Goal: Information Seeking & Learning: Learn about a topic

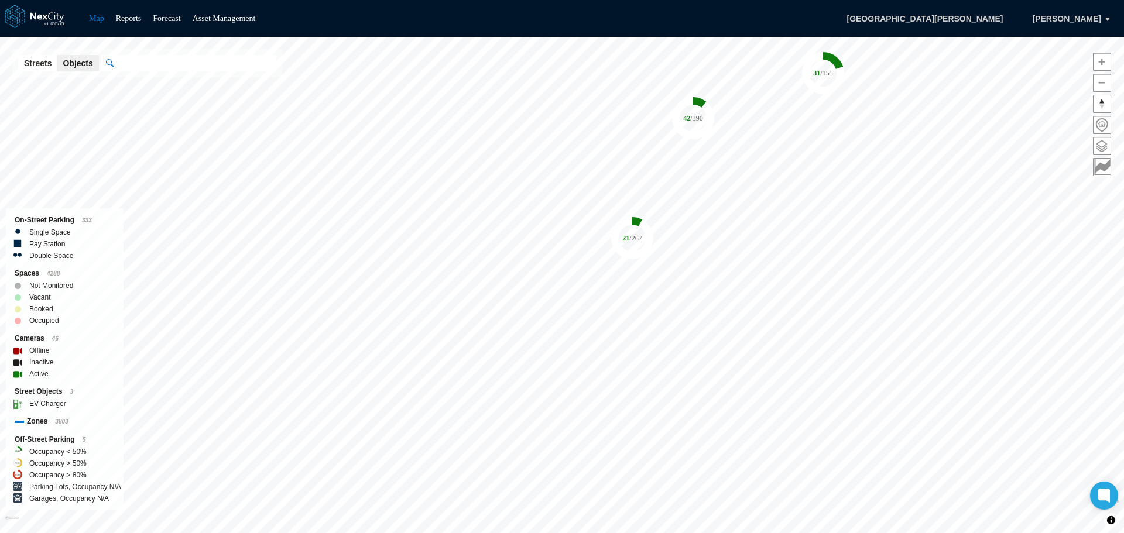
click at [106, 262] on div "On-Street Parking 333 Single Space Pay Station Double Space" at bounding box center [65, 237] width 118 height 59
click at [674, 218] on tspan "/ 390" at bounding box center [679, 221] width 12 height 8
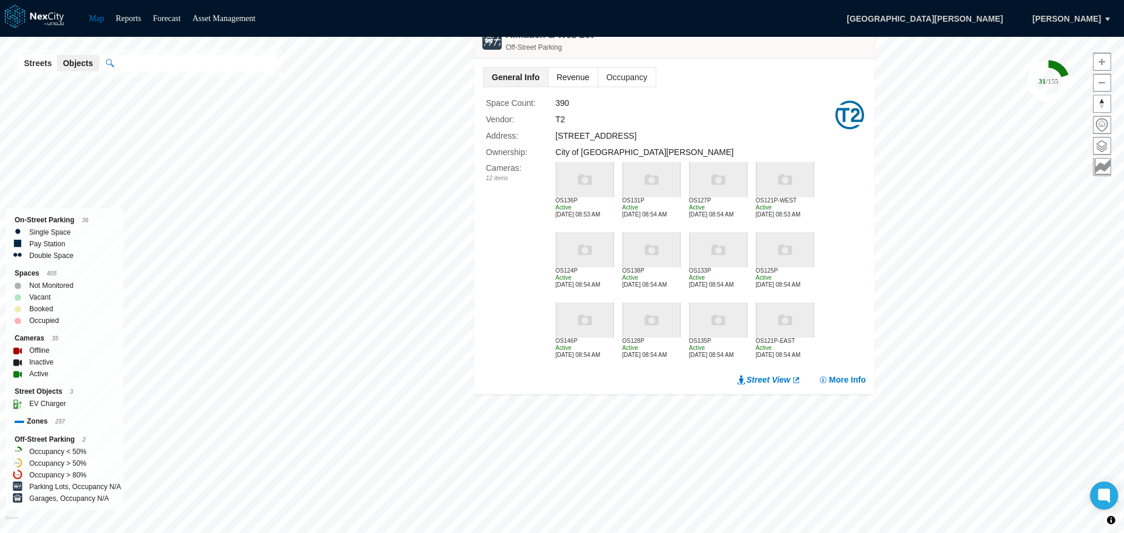
click at [580, 76] on span "Revenue" at bounding box center [572, 77] width 49 height 19
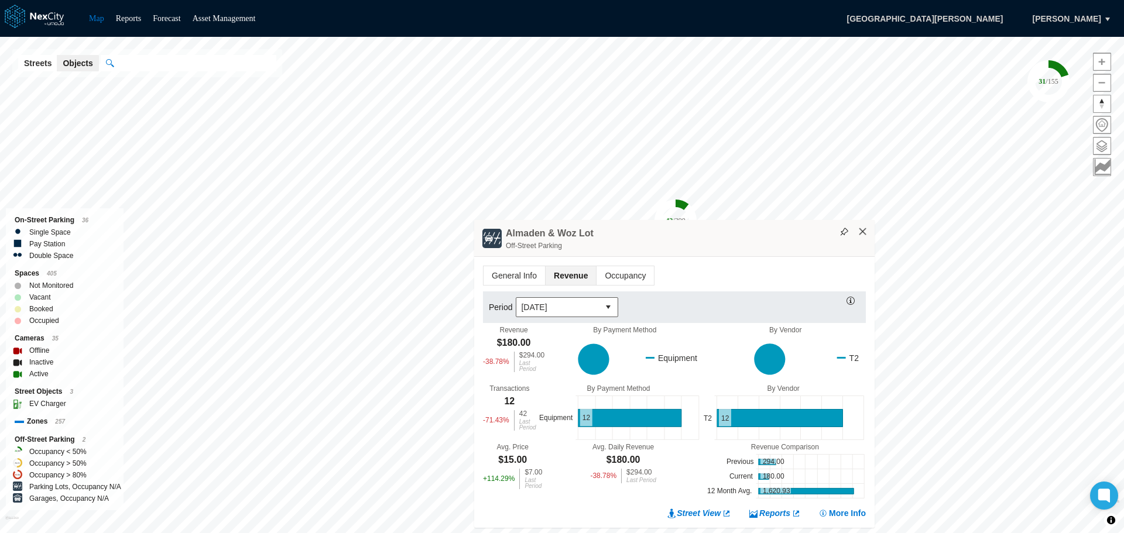
click at [862, 231] on button "×" at bounding box center [863, 232] width 11 height 11
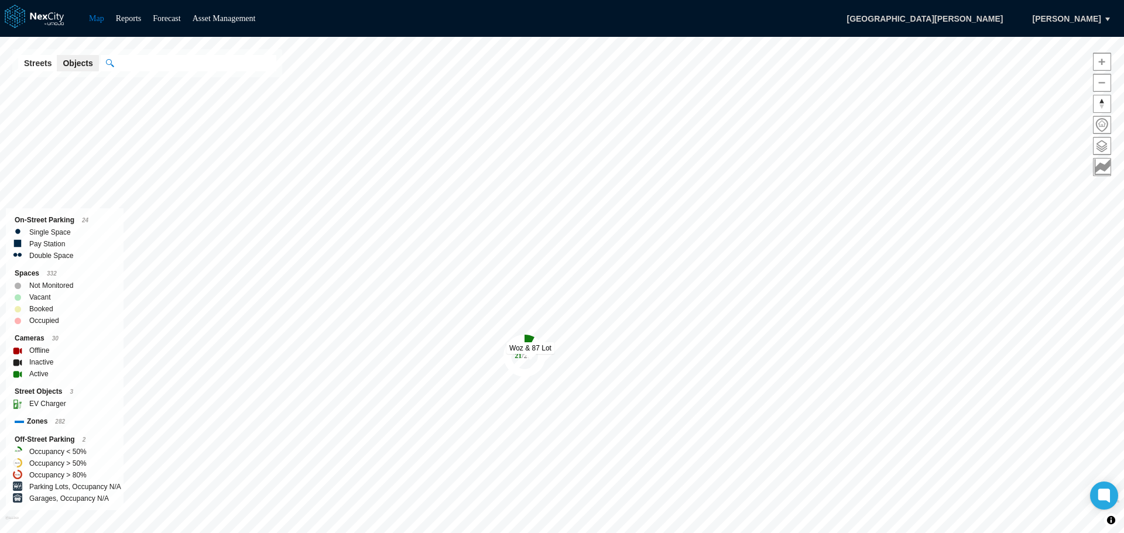
click at [522, 358] on tspan "/ 267" at bounding box center [528, 356] width 12 height 8
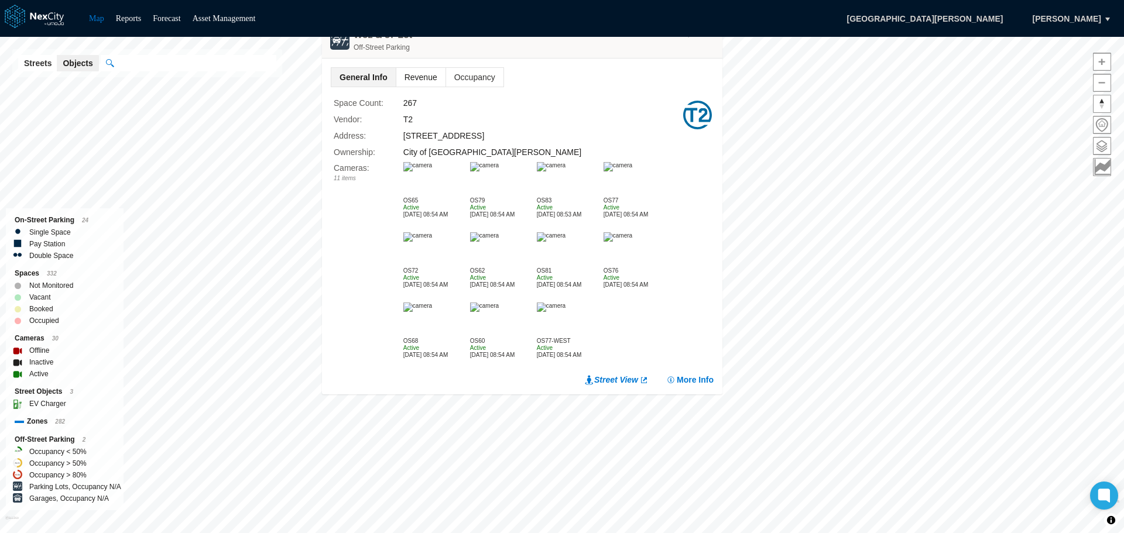
click at [428, 76] on span "Revenue" at bounding box center [420, 77] width 49 height 19
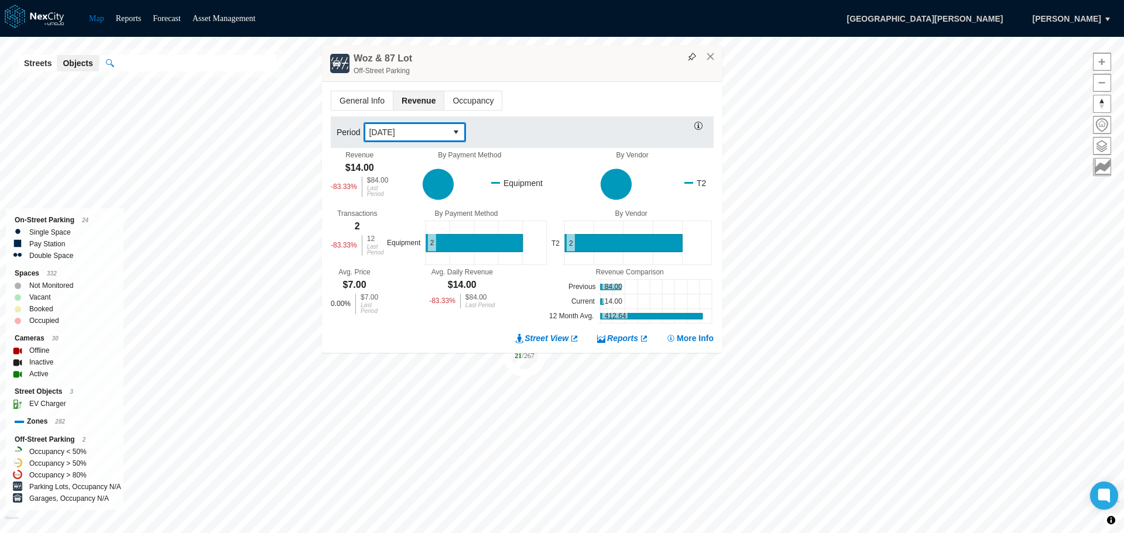
click at [458, 128] on button "select" at bounding box center [456, 132] width 19 height 19
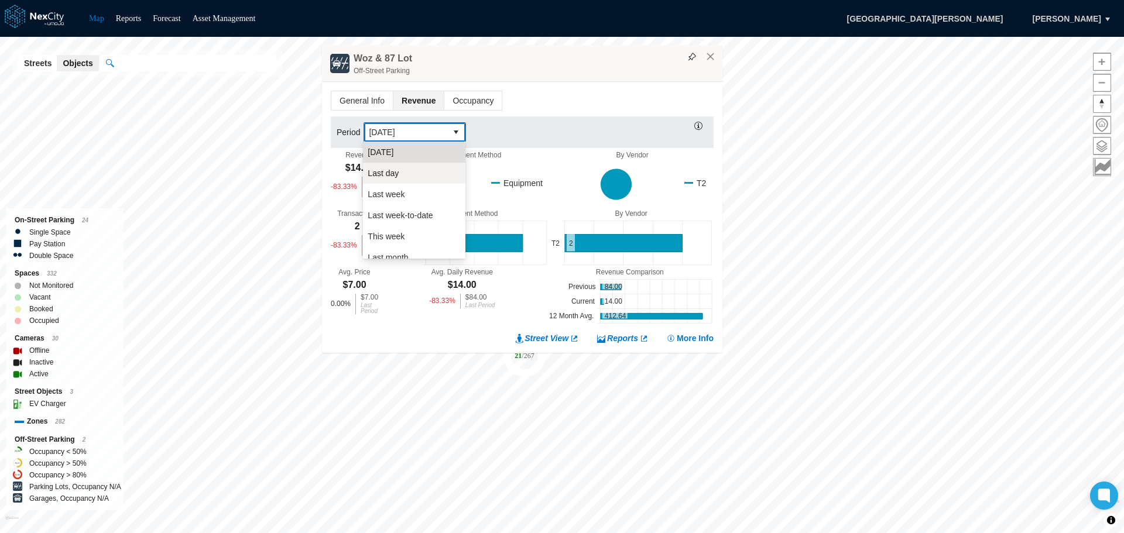
click at [409, 174] on li "Last day" at bounding box center [414, 173] width 102 height 21
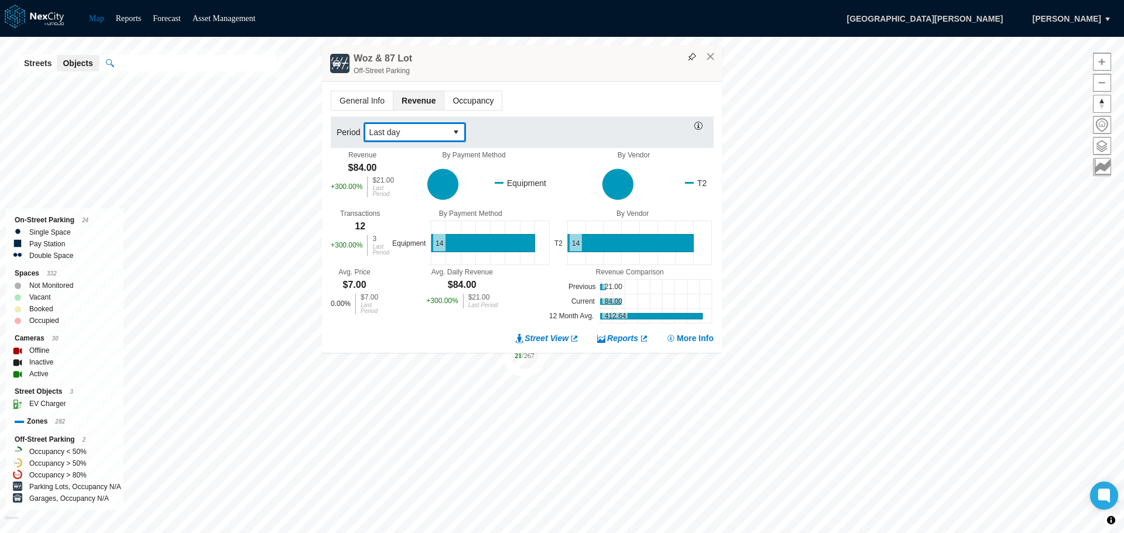
click at [476, 101] on span "Occupancy" at bounding box center [472, 100] width 57 height 19
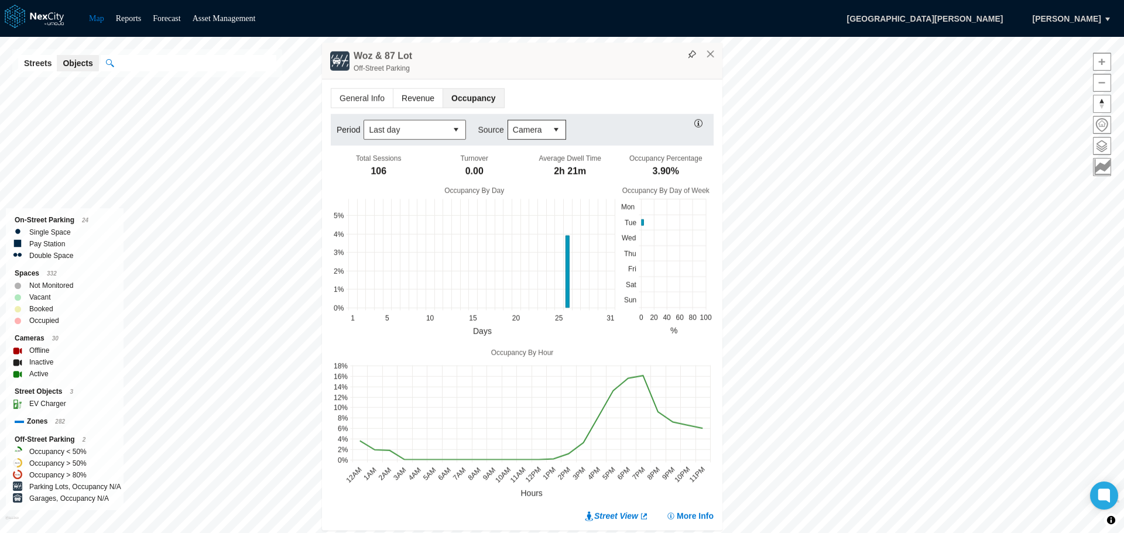
click at [420, 97] on span "Revenue" at bounding box center [417, 98] width 49 height 19
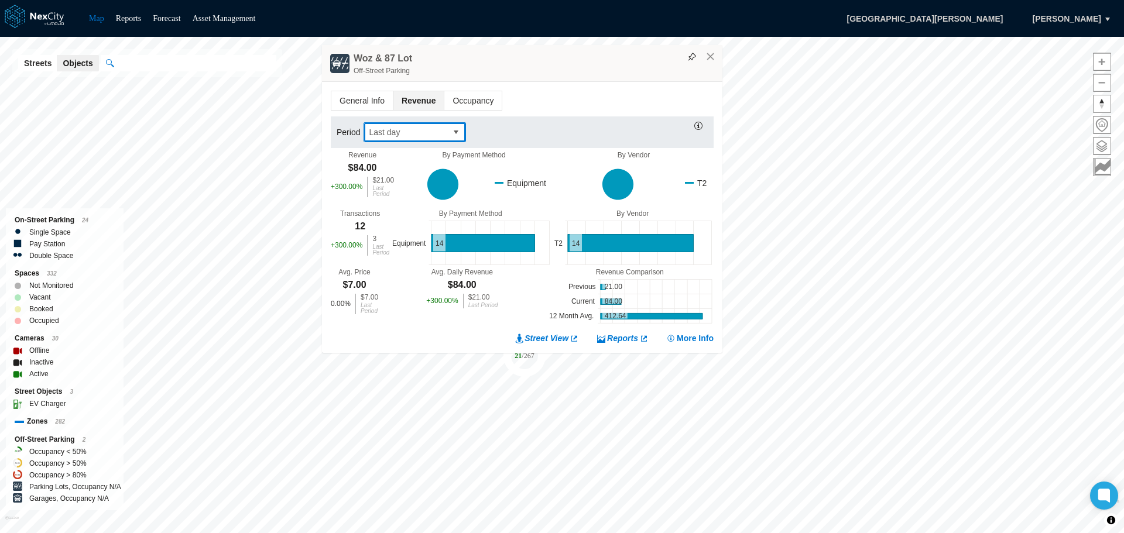
click at [452, 132] on button "select" at bounding box center [456, 132] width 19 height 19
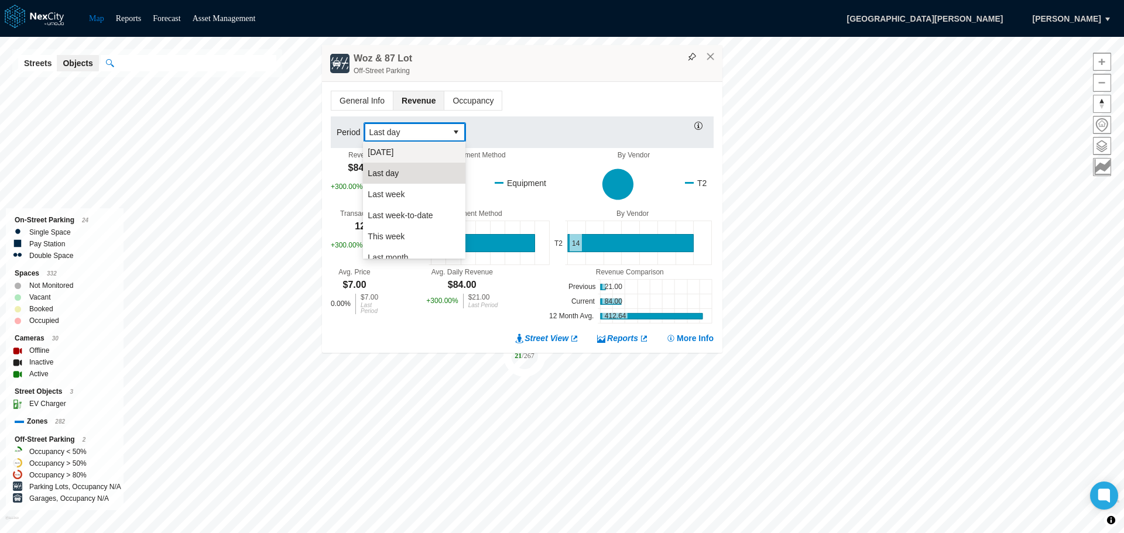
click at [378, 150] on span "[DATE]" at bounding box center [381, 152] width 26 height 12
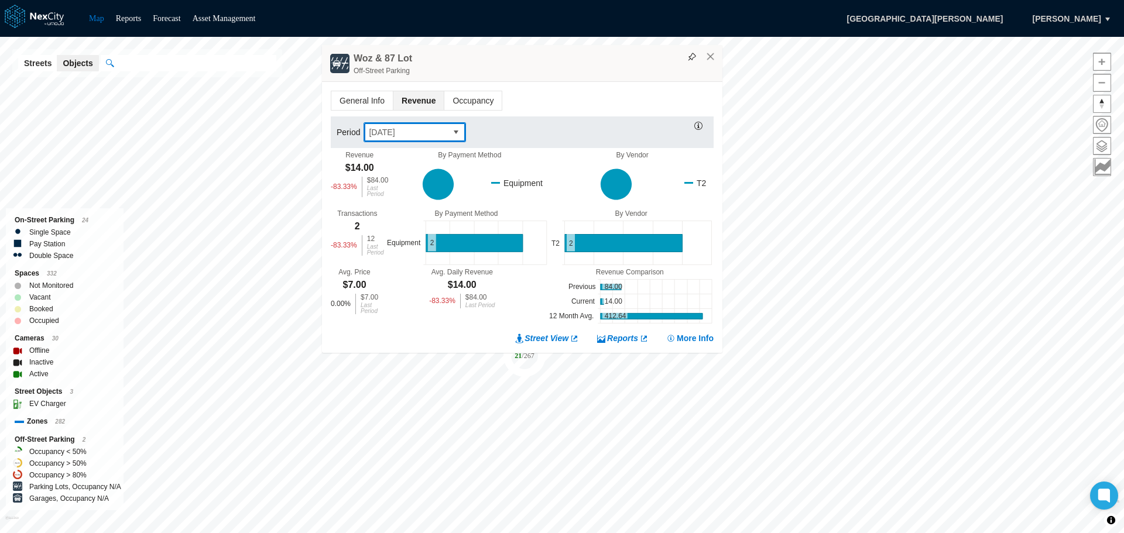
click at [457, 130] on span "select" at bounding box center [455, 132] width 9 height 12
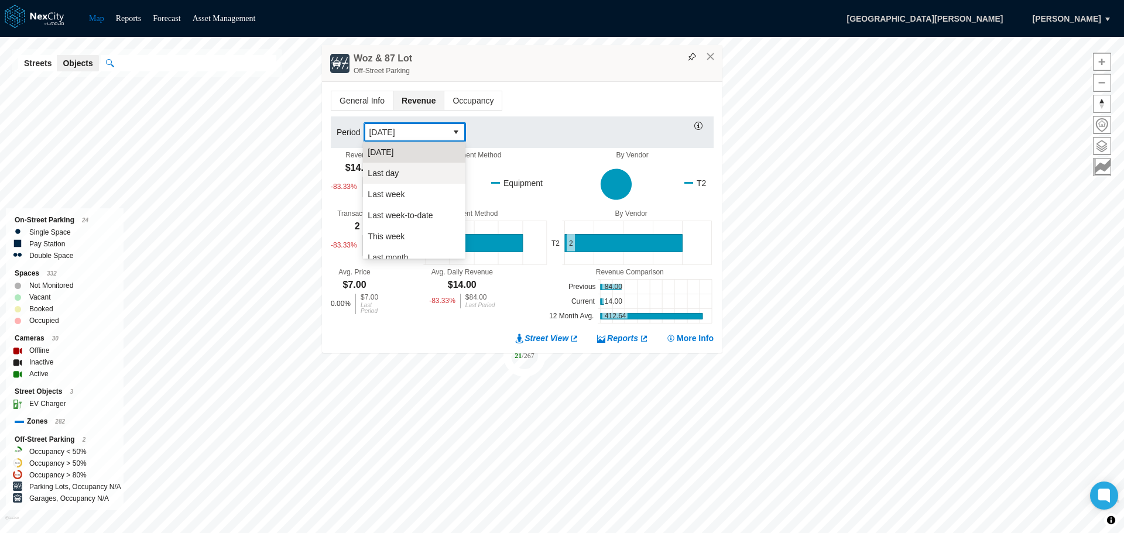
click at [411, 173] on li "Last day" at bounding box center [414, 173] width 102 height 21
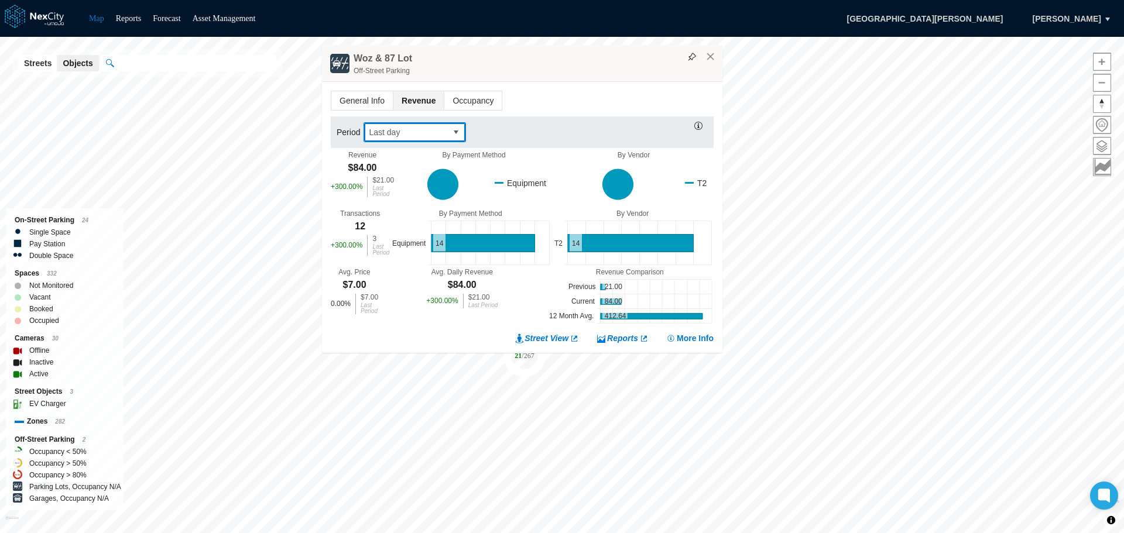
click at [457, 135] on span "select" at bounding box center [455, 132] width 9 height 12
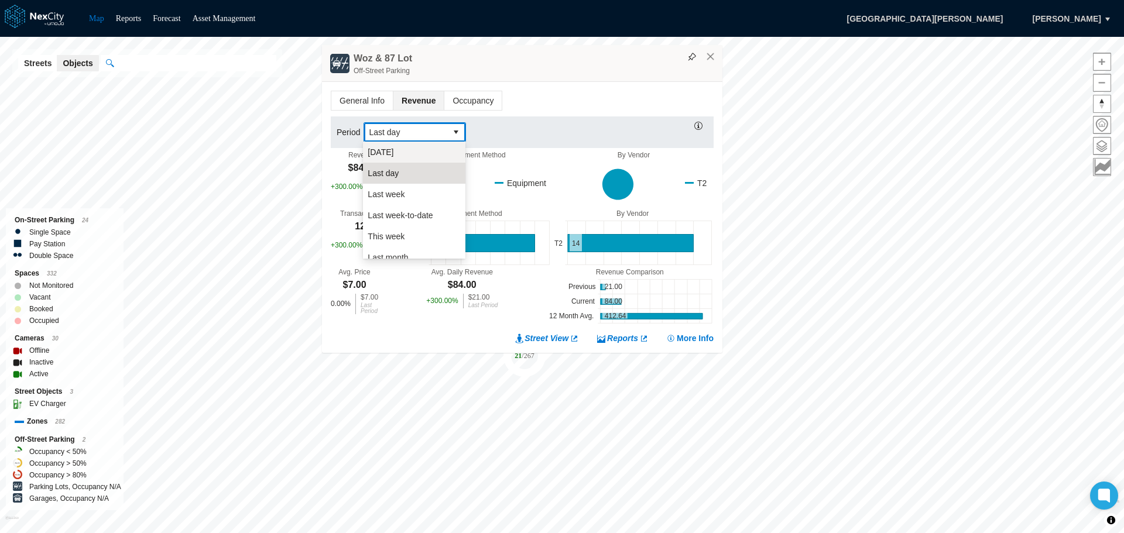
click at [407, 149] on li "[DATE]" at bounding box center [414, 152] width 102 height 21
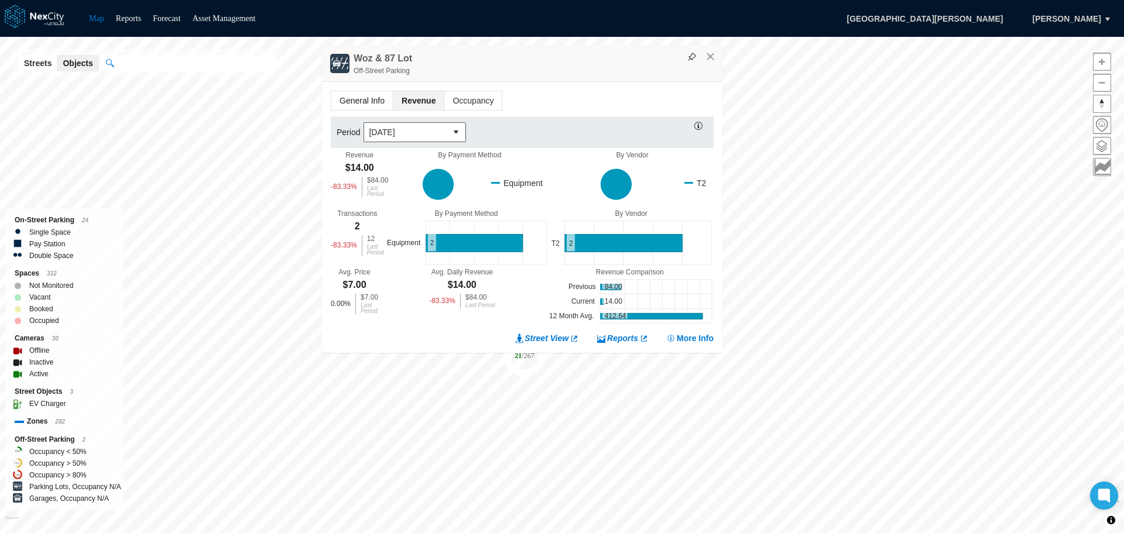
click at [359, 91] on span "General Info" at bounding box center [361, 100] width 61 height 19
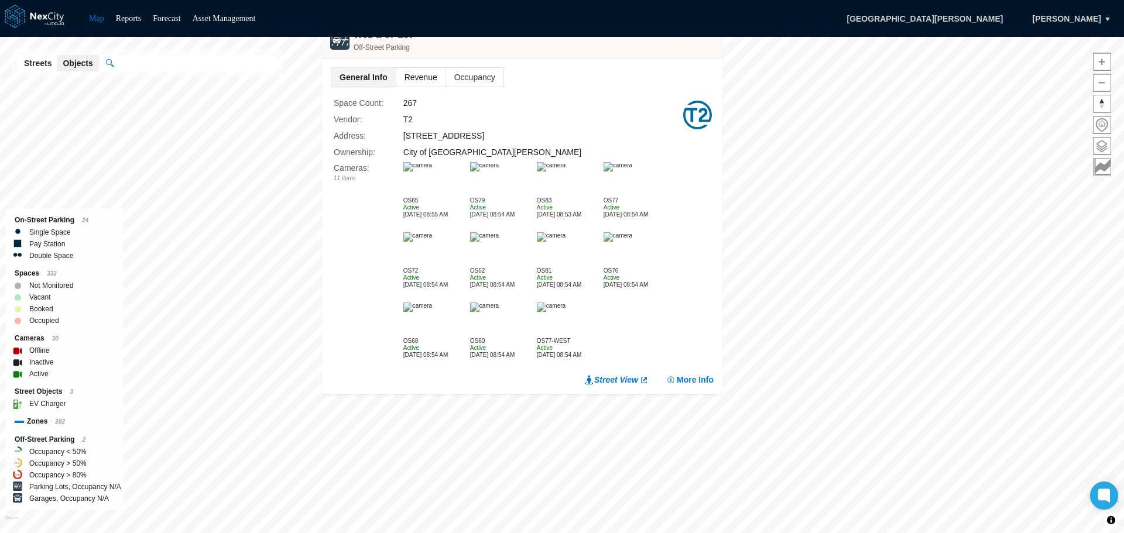
click at [421, 79] on span "Revenue" at bounding box center [420, 77] width 49 height 19
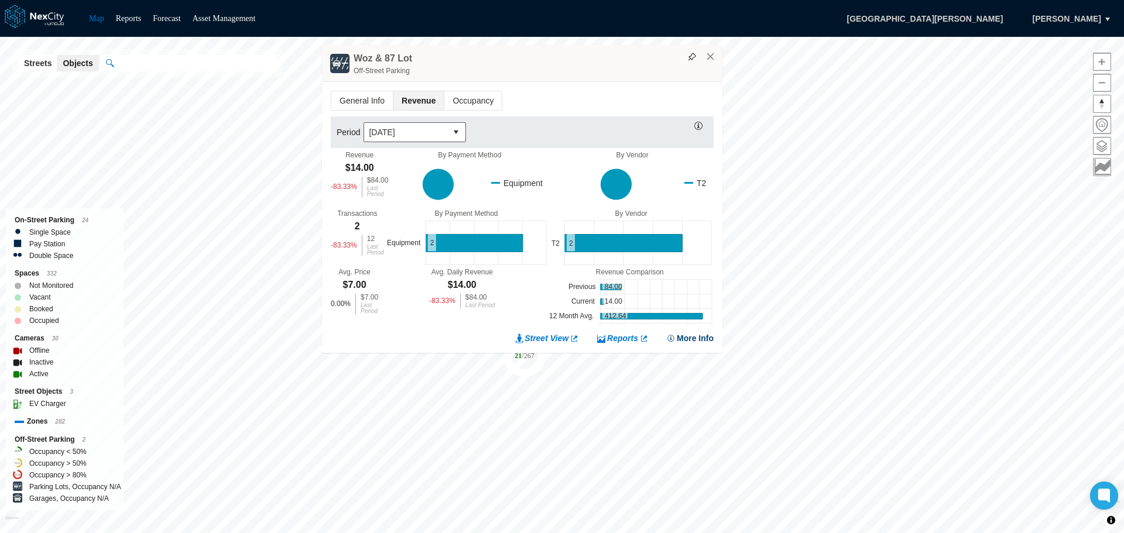
click at [690, 334] on button "More Info" at bounding box center [689, 338] width 47 height 12
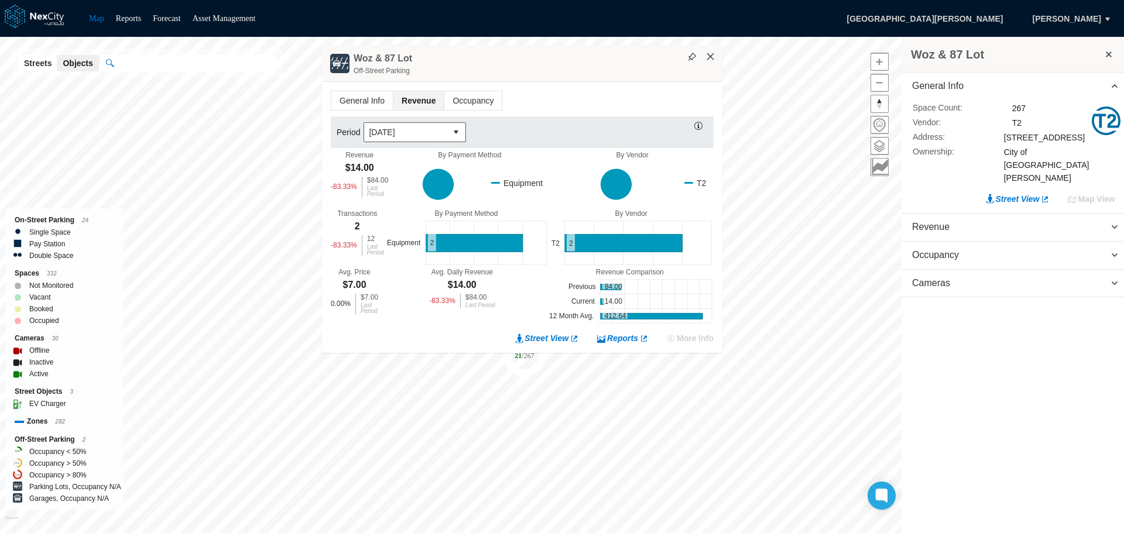
click at [709, 59] on button "×" at bounding box center [710, 57] width 11 height 11
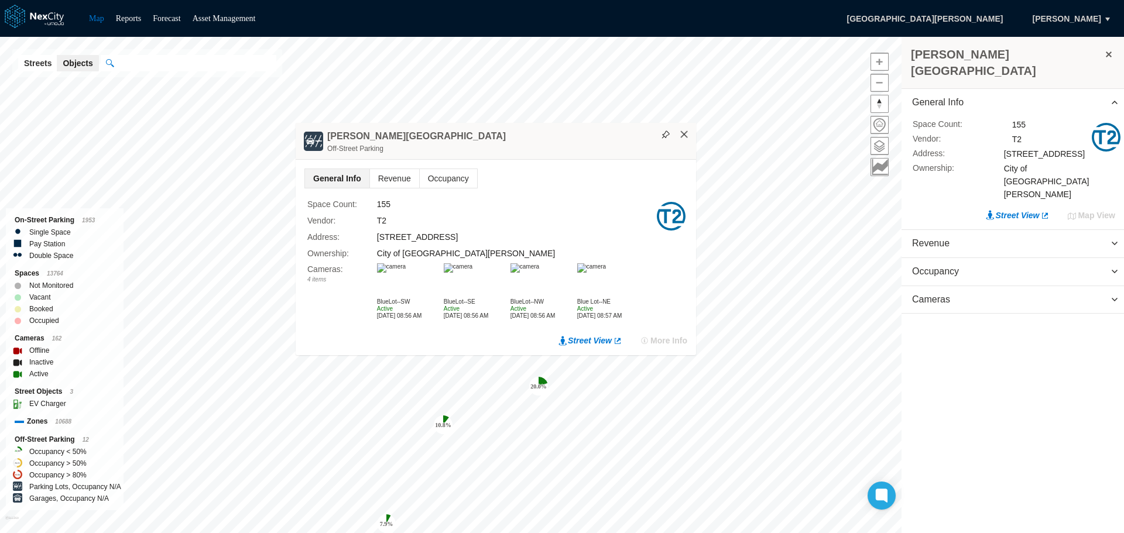
click at [684, 133] on button "×" at bounding box center [684, 134] width 11 height 11
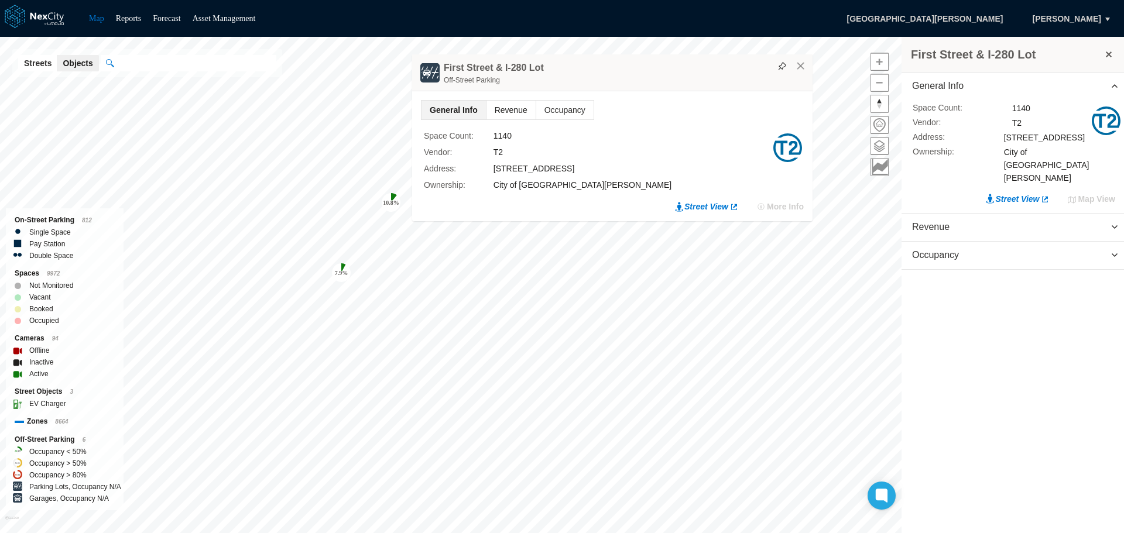
click at [514, 109] on span "Revenue" at bounding box center [510, 110] width 49 height 19
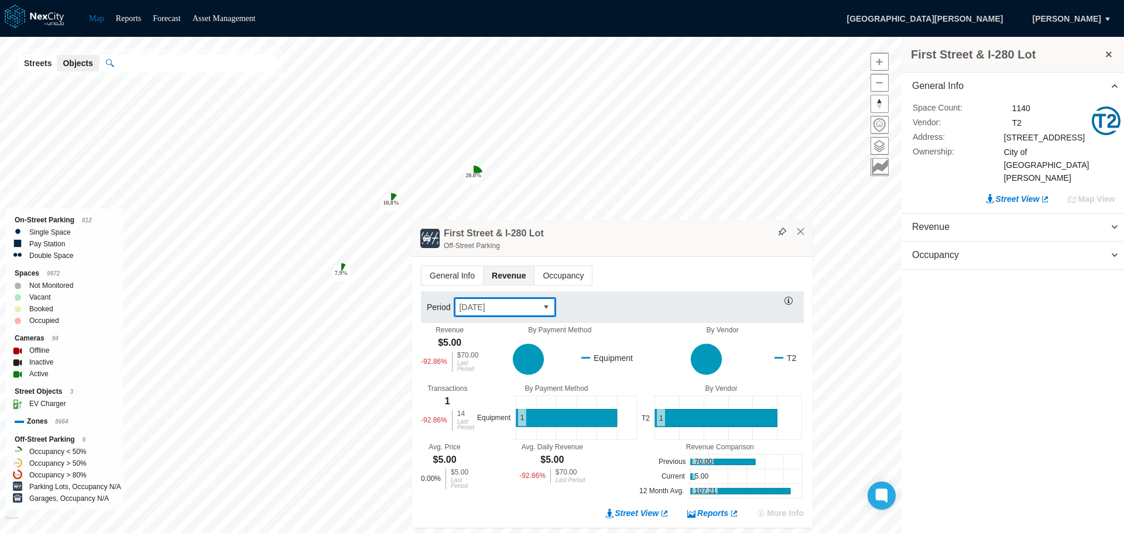
click at [547, 308] on button "select" at bounding box center [546, 307] width 19 height 19
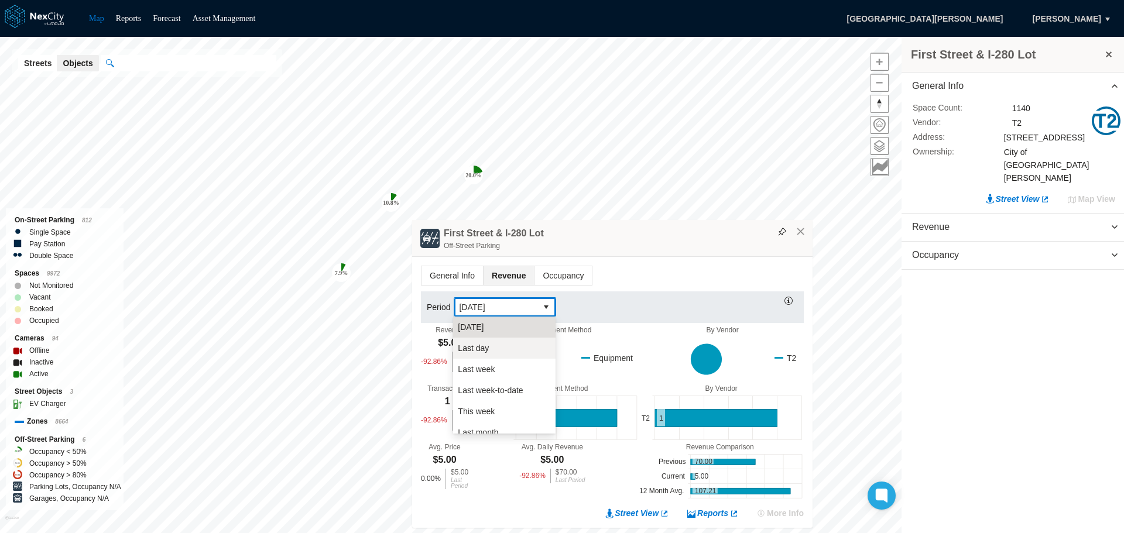
click at [484, 348] on span "Last day" at bounding box center [473, 348] width 31 height 12
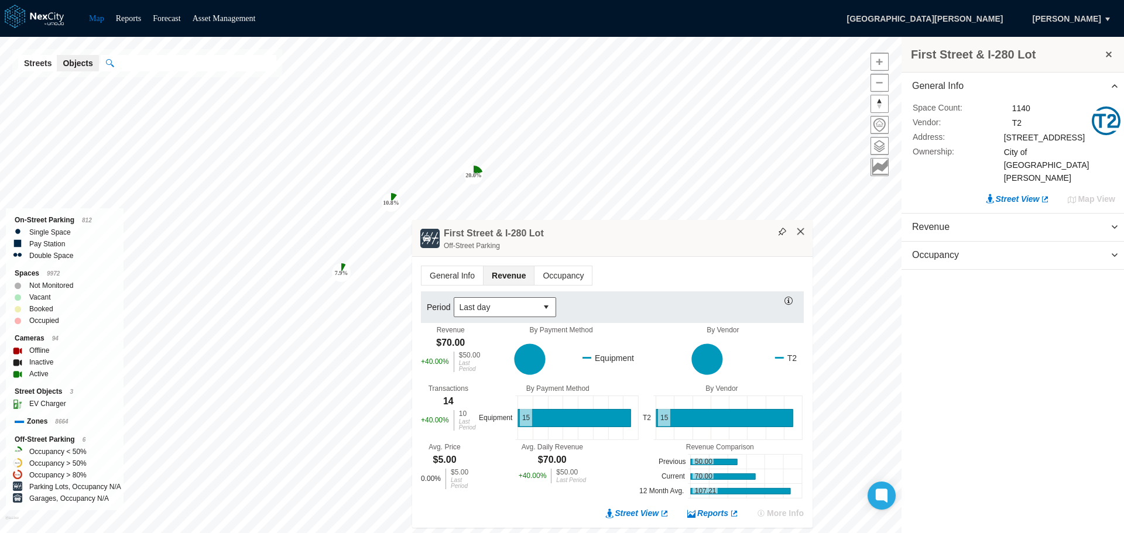
click at [801, 234] on button "×" at bounding box center [801, 232] width 11 height 11
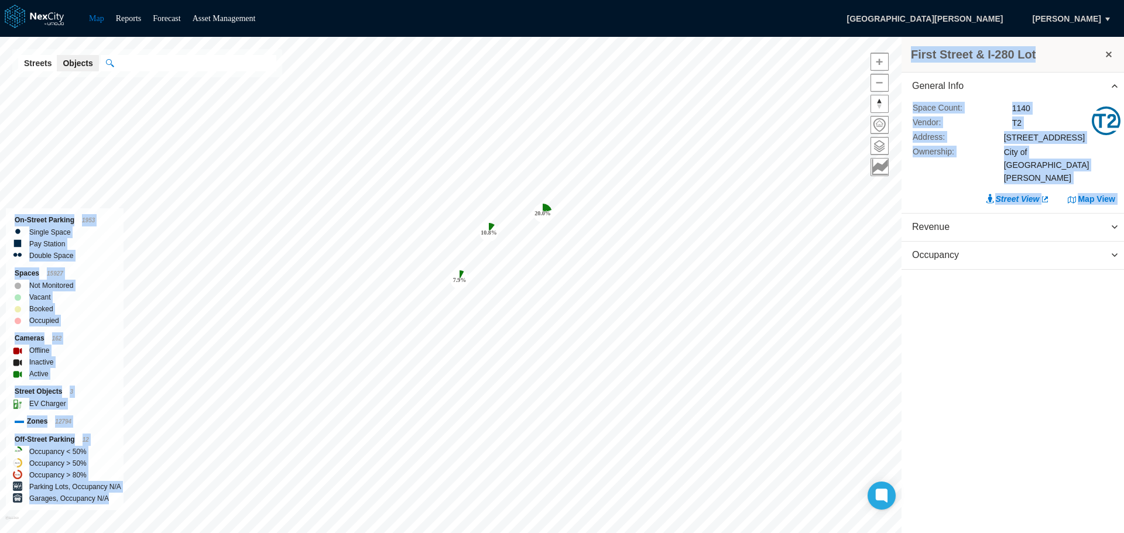
click at [94, 362] on div "Inactive" at bounding box center [65, 362] width 100 height 12
click at [92, 362] on div "Inactive" at bounding box center [65, 362] width 100 height 12
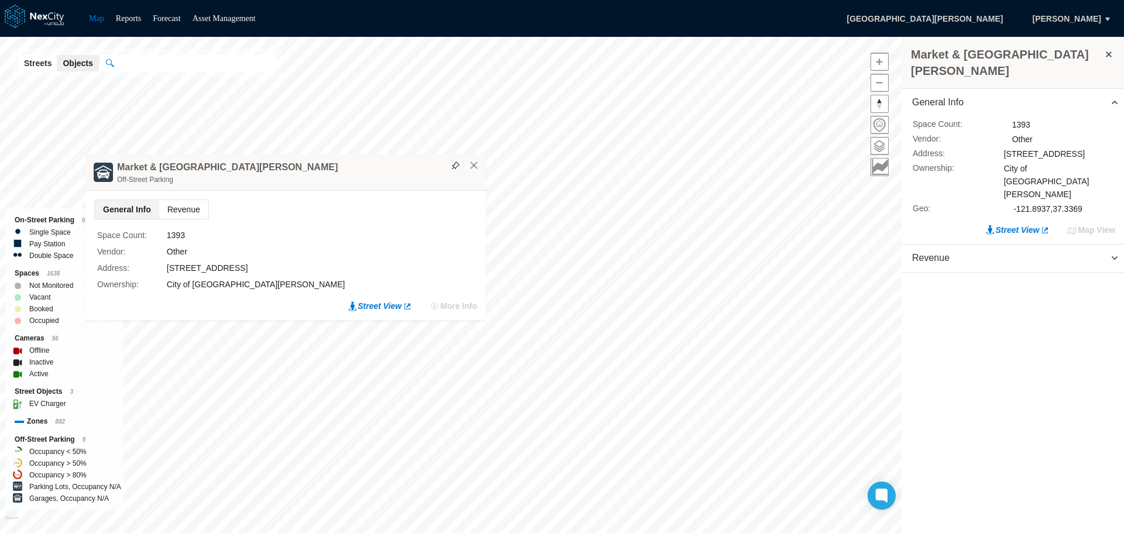
click at [192, 211] on span "Revenue" at bounding box center [183, 209] width 49 height 19
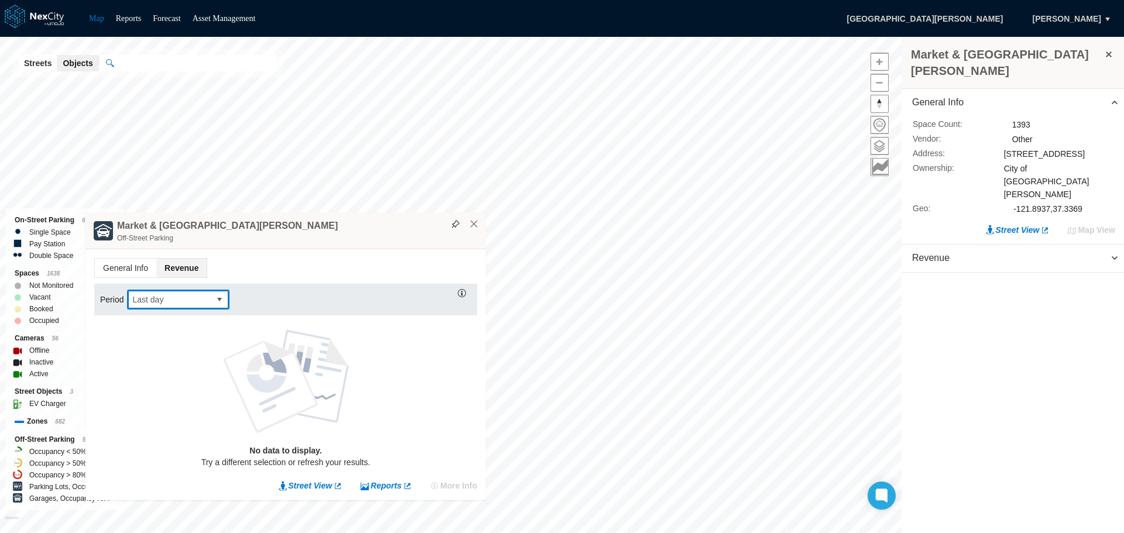
click at [220, 297] on button "select" at bounding box center [219, 299] width 19 height 19
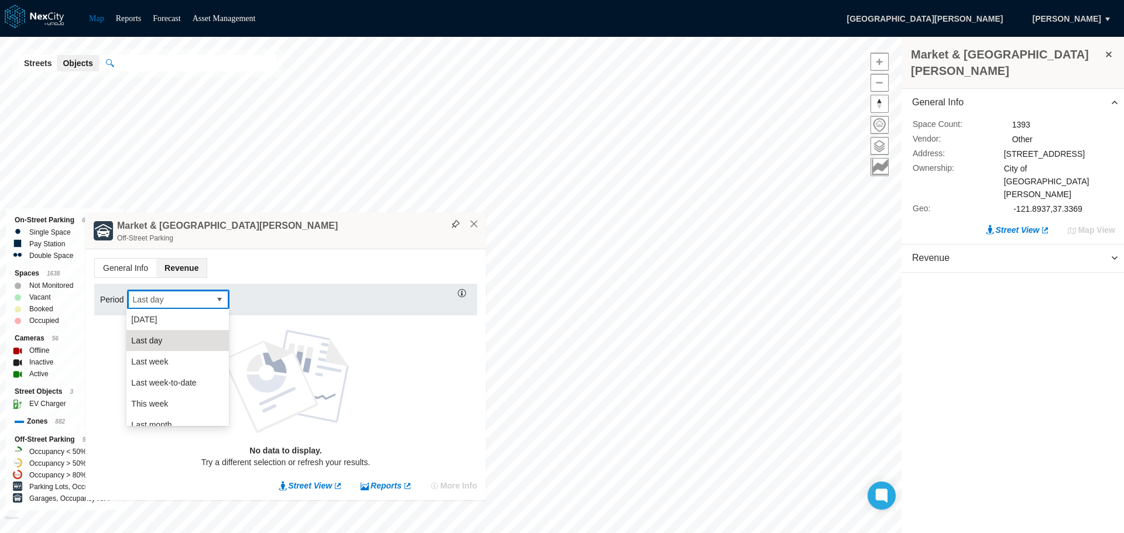
click at [220, 297] on button "select" at bounding box center [219, 299] width 19 height 19
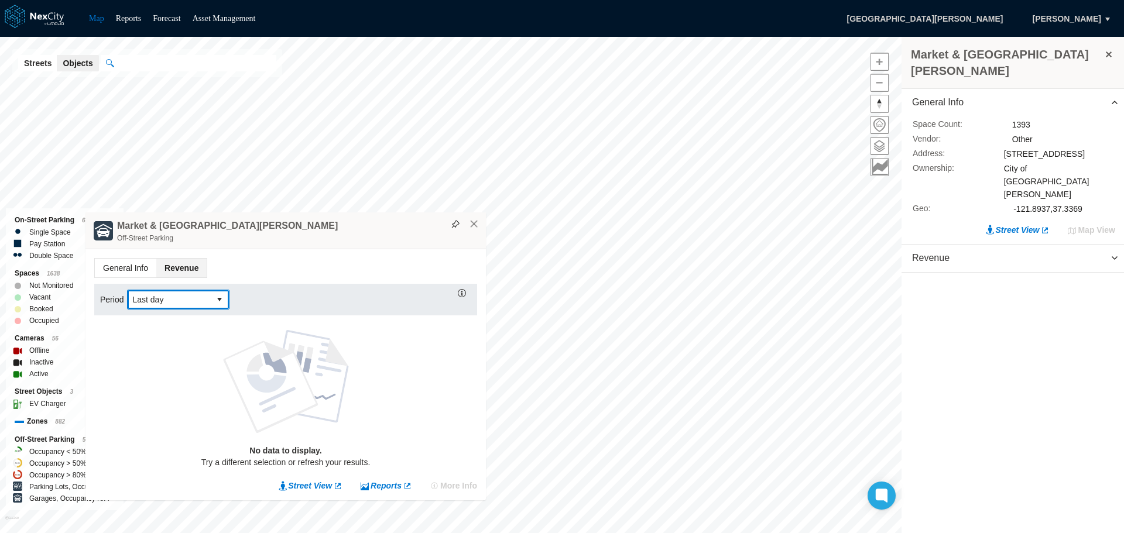
click at [132, 267] on span "General Info" at bounding box center [125, 268] width 61 height 19
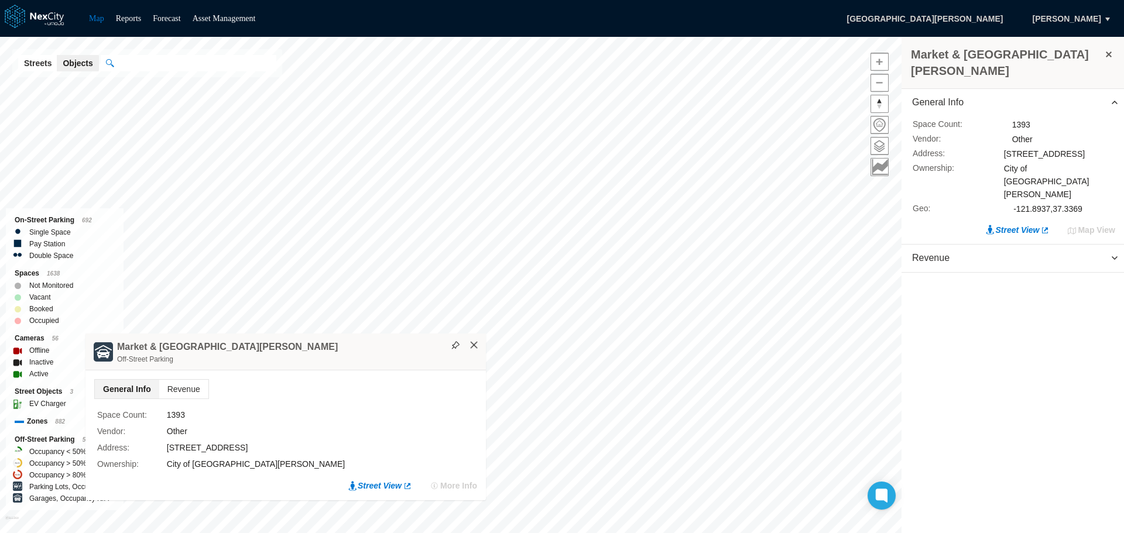
click at [475, 345] on button "×" at bounding box center [474, 345] width 11 height 11
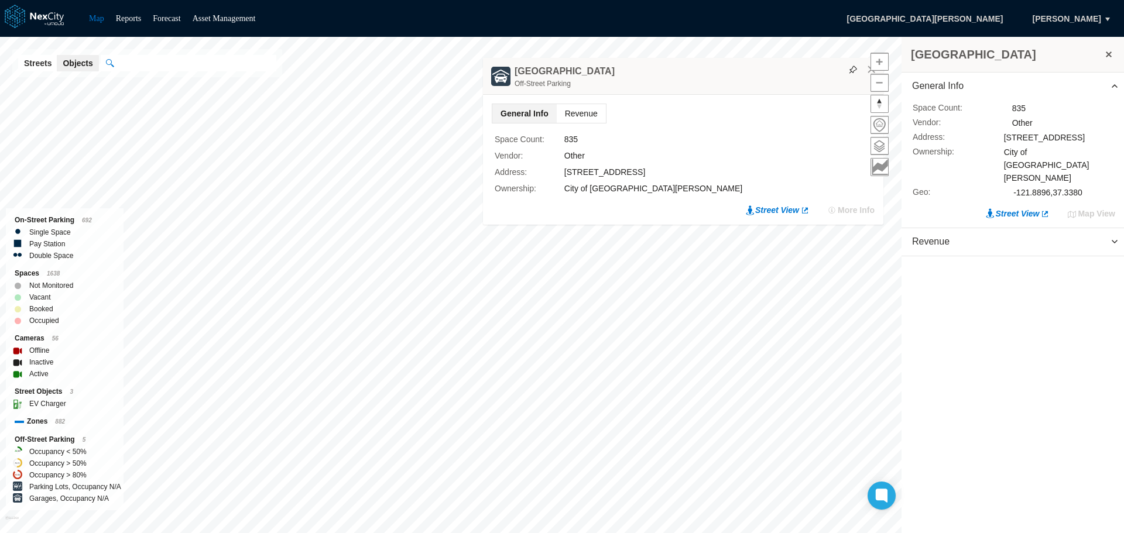
click at [591, 107] on span "Revenue" at bounding box center [581, 113] width 49 height 19
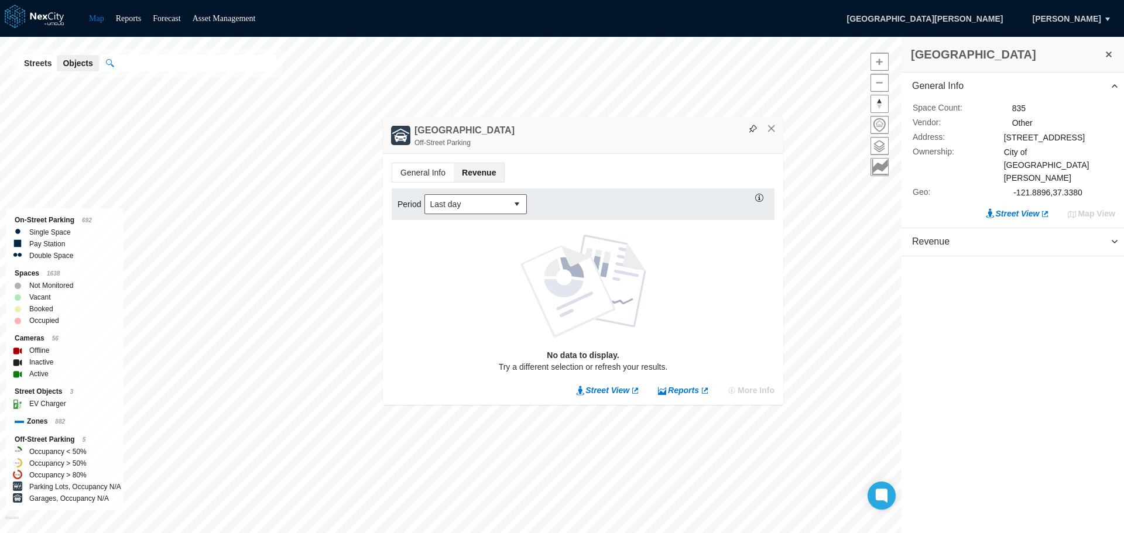
drag, startPoint x: 785, startPoint y: 131, endPoint x: 684, endPoint y: 131, distance: 101.3
click at [684, 131] on div "[GEOGRAPHIC_DATA] Garage Off-Street Parking" at bounding box center [583, 135] width 400 height 37
click at [773, 130] on button "×" at bounding box center [770, 129] width 11 height 11
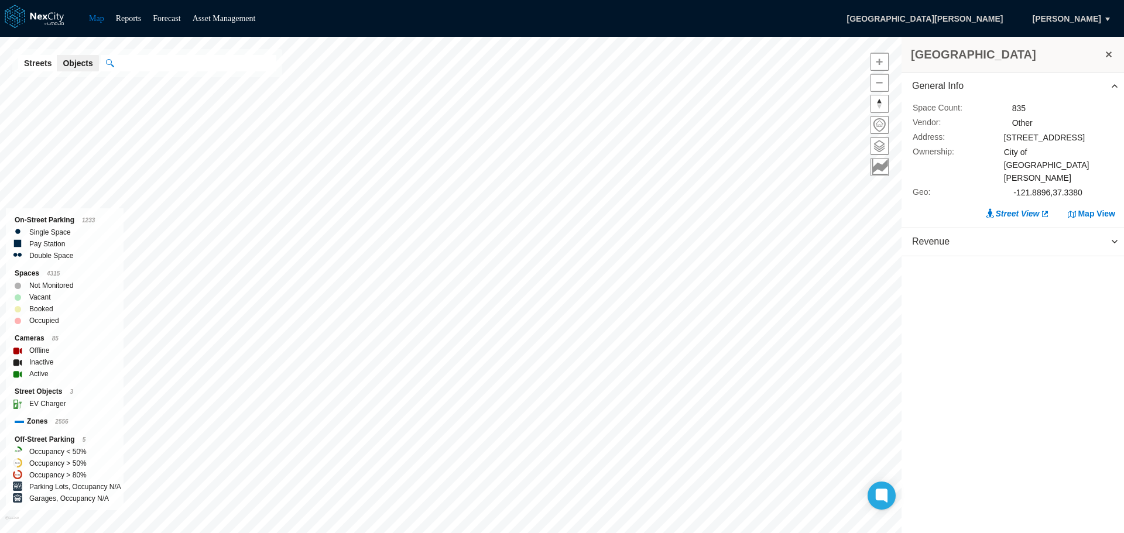
click at [1105, 53] on button at bounding box center [1109, 54] width 12 height 16
